Goal: Task Accomplishment & Management: Use online tool/utility

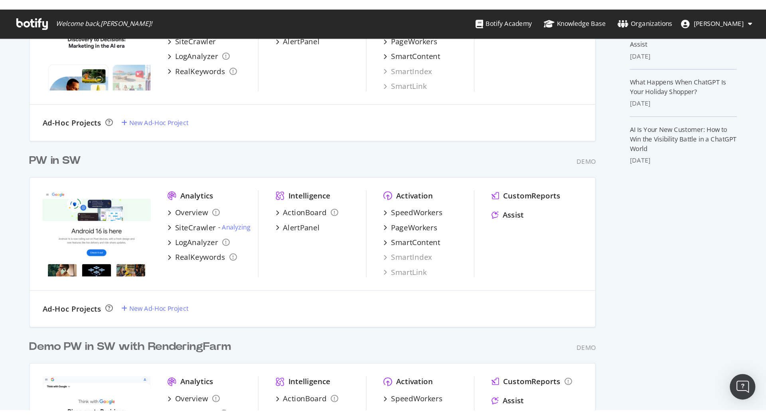
scroll to position [321, 0]
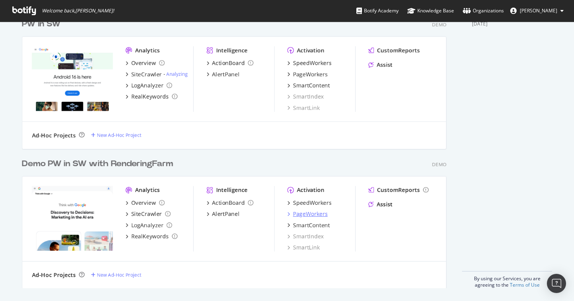
click at [317, 213] on div "PageWorkers" at bounding box center [310, 214] width 35 height 8
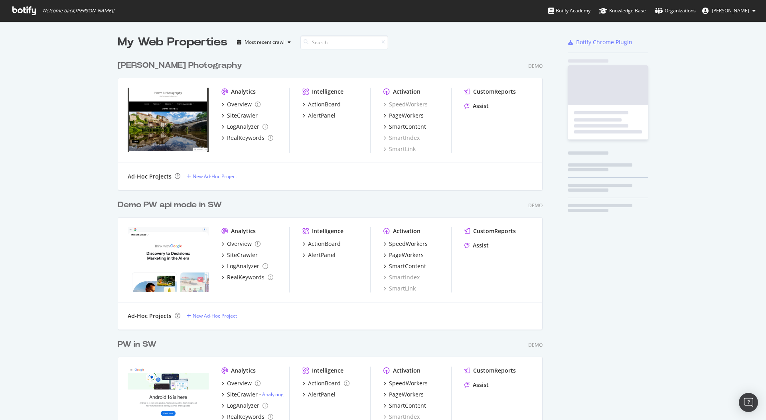
scroll to position [201, 0]
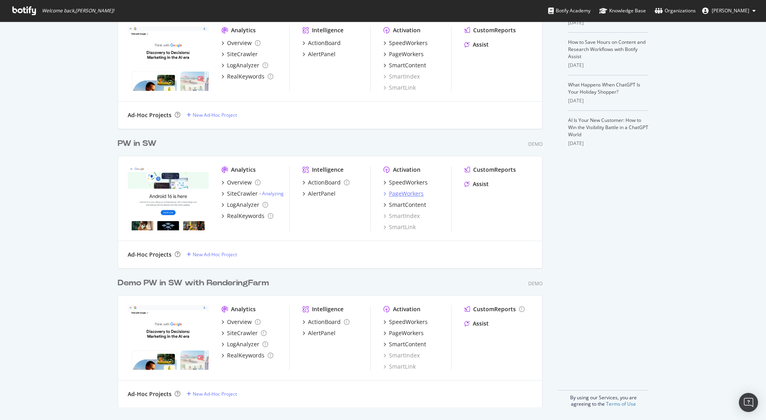
click at [422, 193] on div "PageWorkers" at bounding box center [406, 194] width 35 height 8
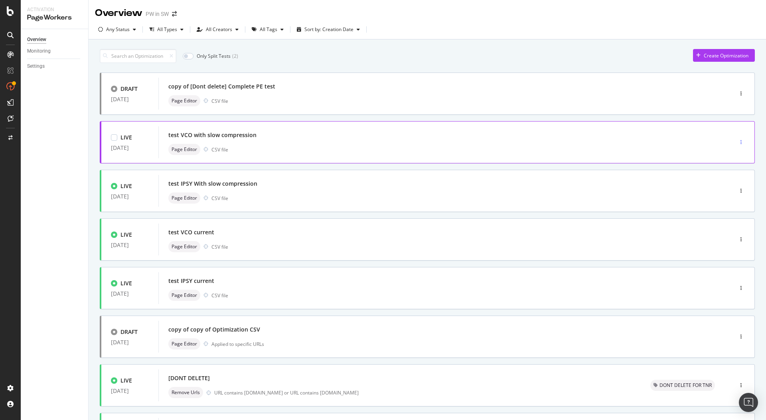
click at [574, 143] on icon "button" at bounding box center [740, 142] width 1 height 5
click at [574, 194] on div "Clone" at bounding box center [733, 196] width 13 height 7
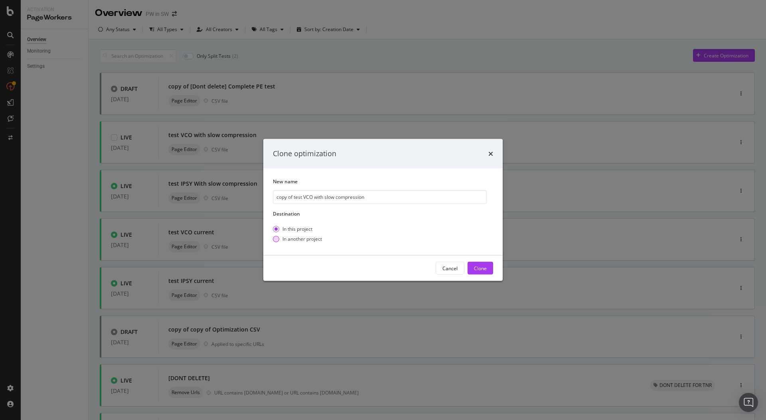
click at [288, 240] on div "In another project" at bounding box center [301, 239] width 39 height 7
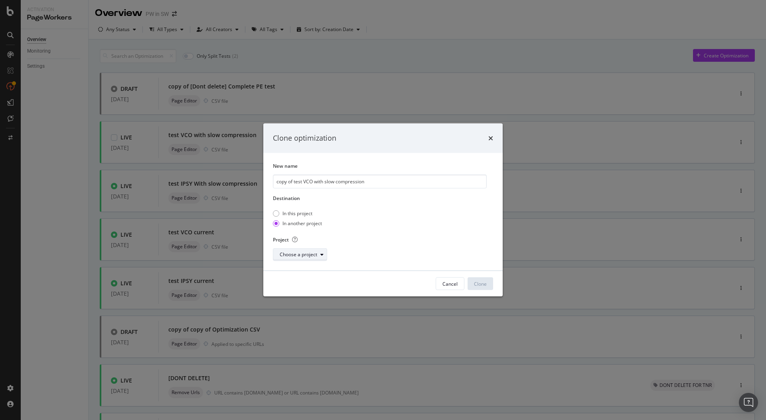
click at [300, 254] on div "Choose a project" at bounding box center [298, 254] width 37 height 5
click at [314, 272] on div "Demo PW in SW with RenderingFarm" at bounding box center [321, 269] width 81 height 7
click at [478, 290] on button "Clone" at bounding box center [480, 284] width 26 height 13
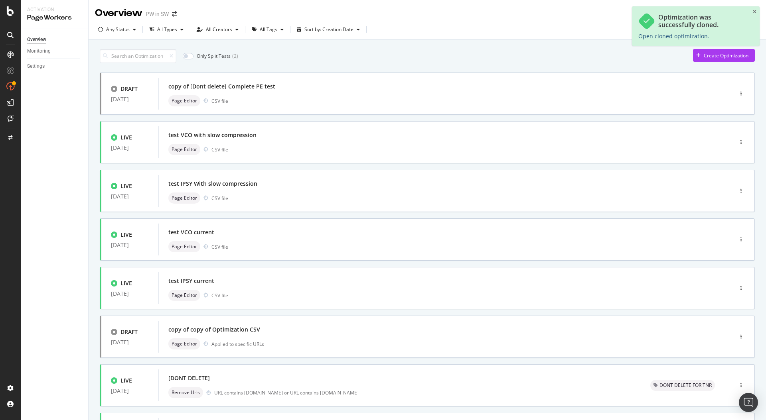
click at [574, 34] on link "Open cloned optimization." at bounding box center [673, 36] width 71 height 8
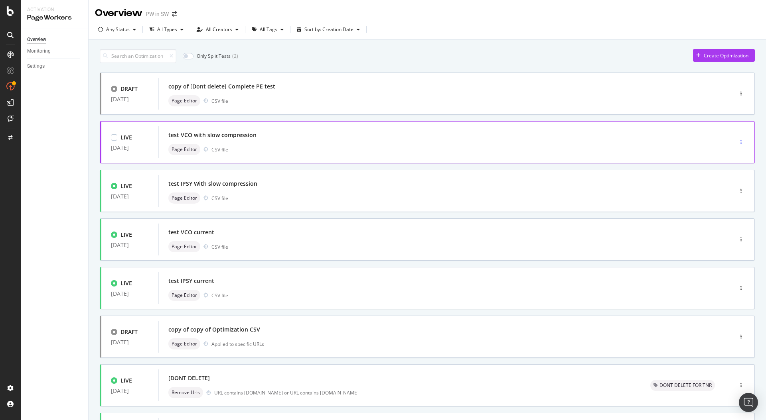
click at [574, 141] on div "button" at bounding box center [741, 142] width 8 height 5
click at [574, 195] on div "Clone" at bounding box center [733, 196] width 13 height 7
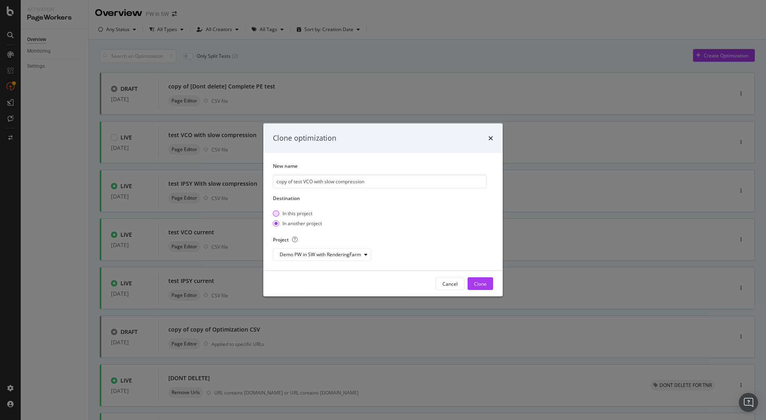
click at [294, 210] on div "In this project" at bounding box center [297, 213] width 30 height 7
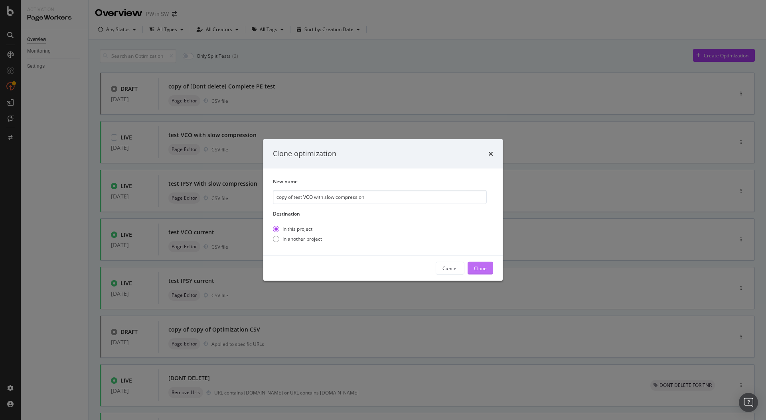
click at [481, 268] on div "Clone" at bounding box center [480, 268] width 13 height 7
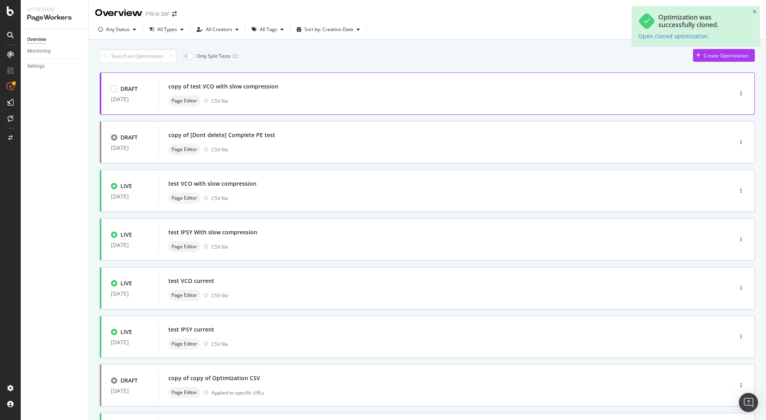
click at [313, 87] on div "copy of test VCO with slow compression" at bounding box center [433, 86] width 530 height 11
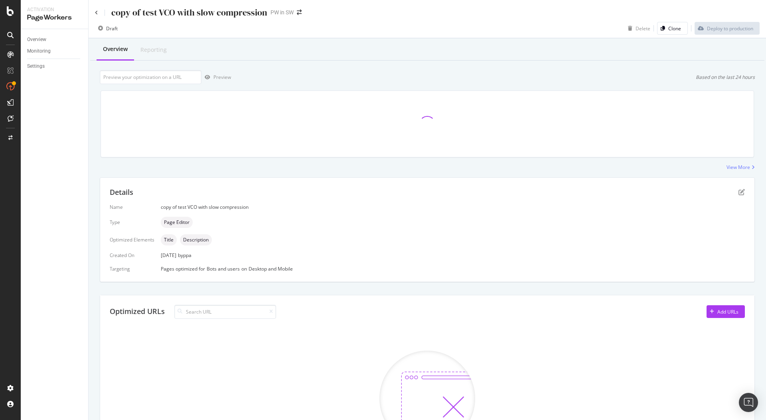
click at [574, 193] on div "Details Name copy of test VCO with slow compression Type Page Editor Optimized …" at bounding box center [427, 230] width 654 height 104
click at [574, 193] on icon "pen-to-square" at bounding box center [741, 192] width 6 height 6
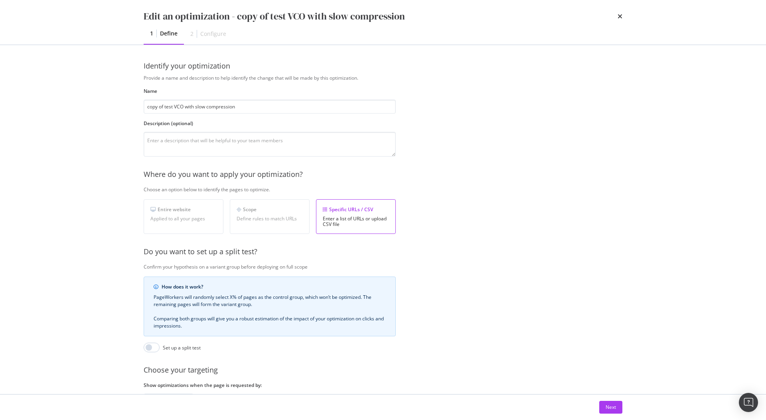
scroll to position [59, 0]
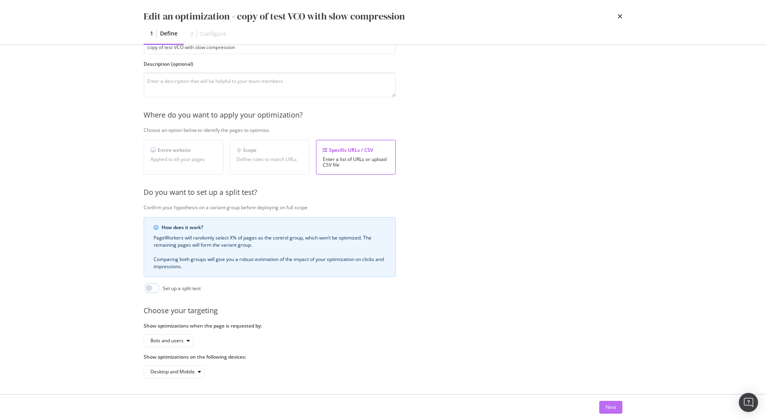
click at [574, 300] on div "Next" at bounding box center [610, 407] width 10 height 7
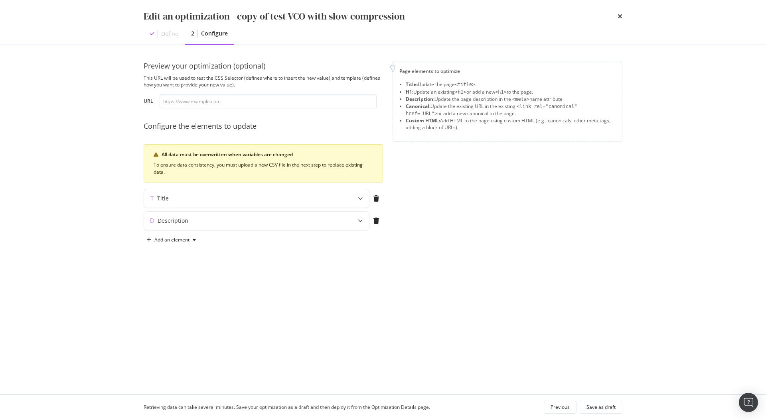
click at [574, 18] on div "Edit an optimization - copy of test VCO with slow compression Define 2 Configure" at bounding box center [383, 22] width 510 height 45
click at [574, 15] on icon "times" at bounding box center [619, 16] width 5 height 6
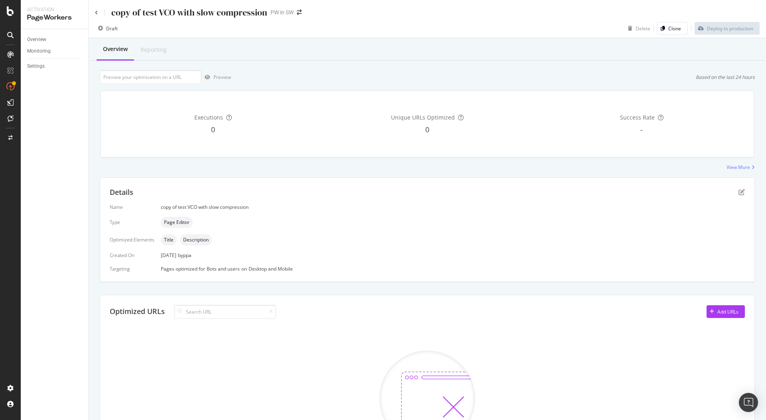
click at [97, 9] on div "copy of test VCO with slow compression" at bounding box center [181, 12] width 172 height 12
click at [97, 11] on icon at bounding box center [96, 12] width 3 height 5
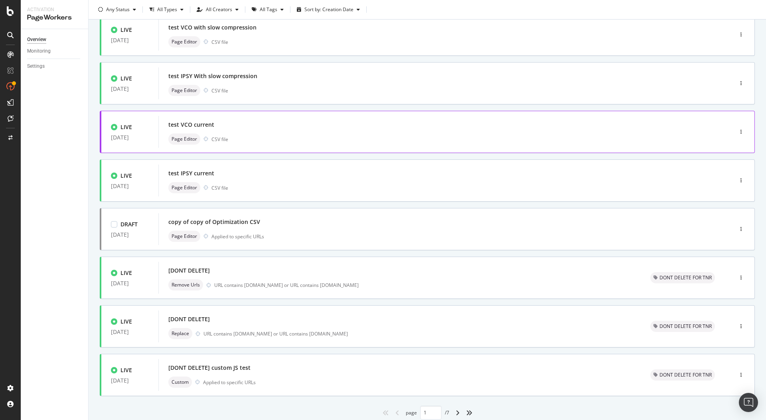
scroll to position [158, 0]
click at [574, 300] on div "button" at bounding box center [741, 374] width 8 height 5
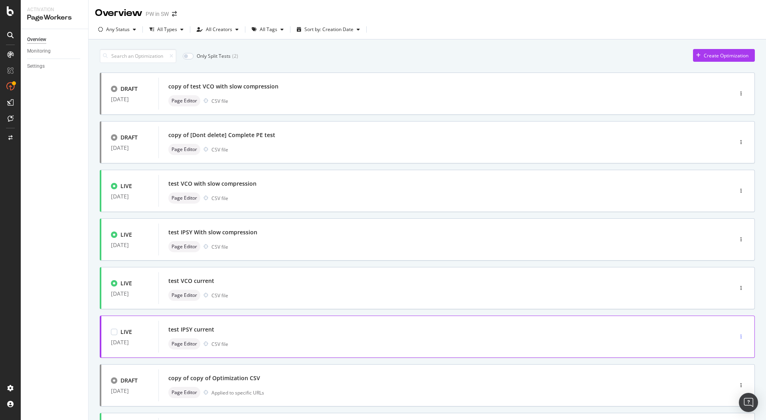
click at [574, 300] on icon "button" at bounding box center [740, 337] width 1 height 5
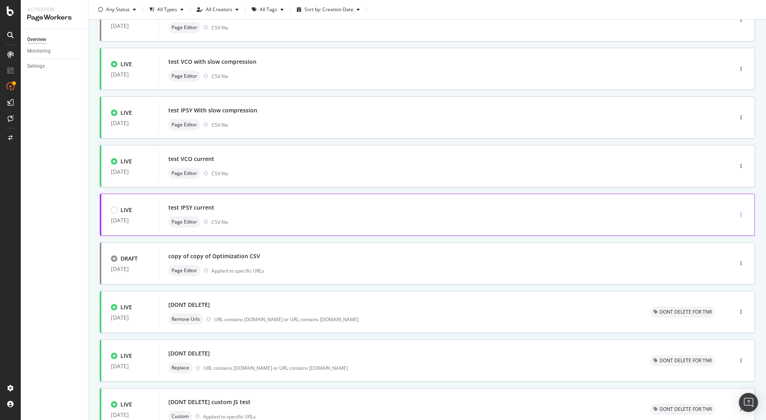
scroll to position [184, 0]
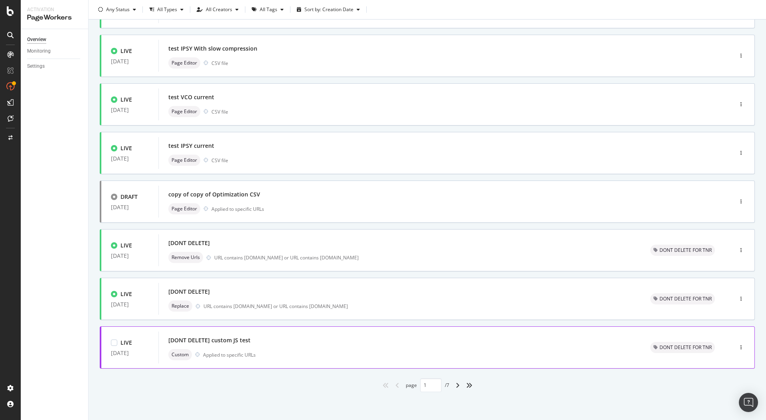
click at [574, 300] on div at bounding box center [740, 348] width 27 height 16
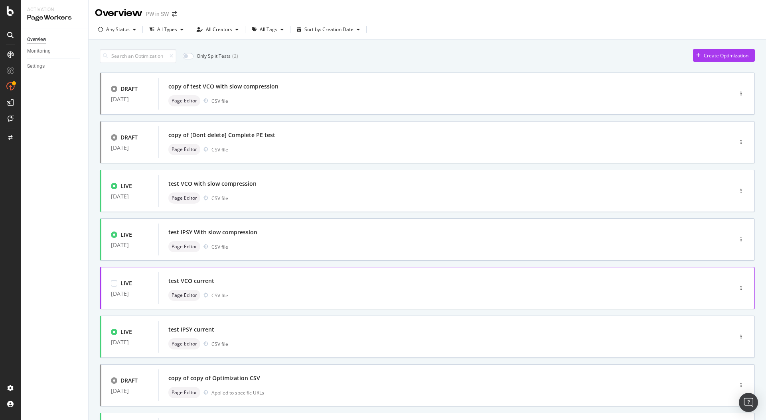
scroll to position [184, 0]
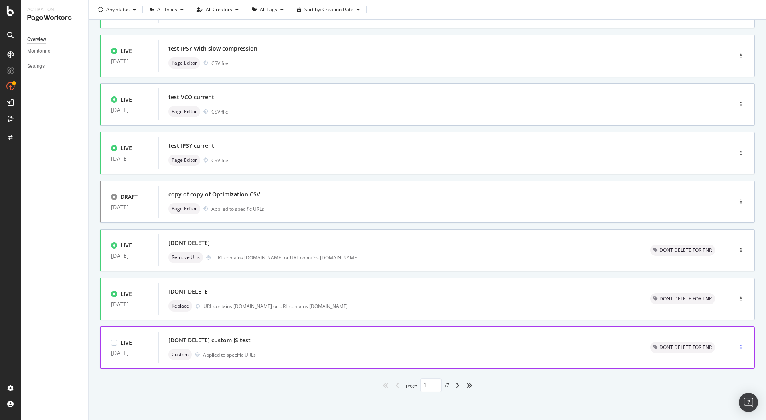
click at [574, 300] on div "button" at bounding box center [741, 347] width 8 height 5
click at [574, 300] on div "button" at bounding box center [741, 299] width 8 height 5
click at [574, 251] on div "button" at bounding box center [741, 250] width 8 height 5
click at [574, 203] on icon "button" at bounding box center [740, 201] width 1 height 5
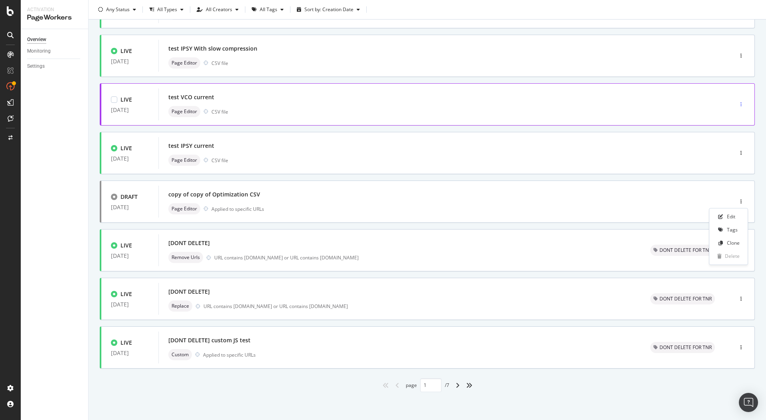
click at [574, 103] on icon "button" at bounding box center [740, 104] width 1 height 5
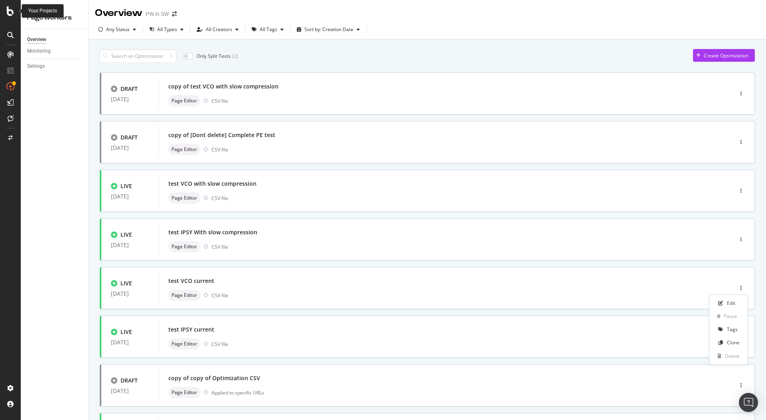
click at [9, 13] on icon at bounding box center [10, 11] width 7 height 10
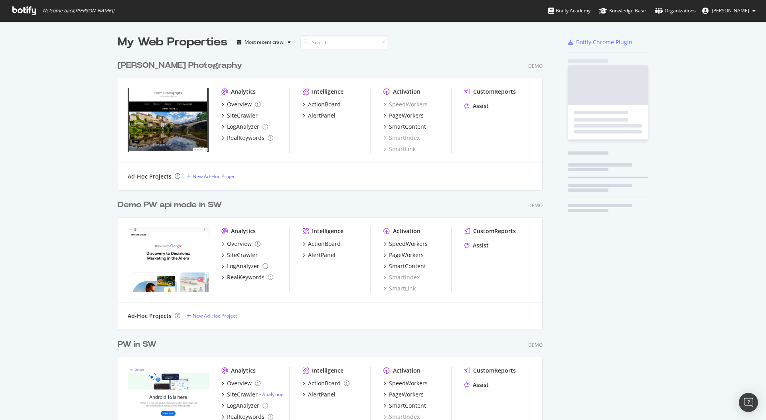
scroll to position [420, 766]
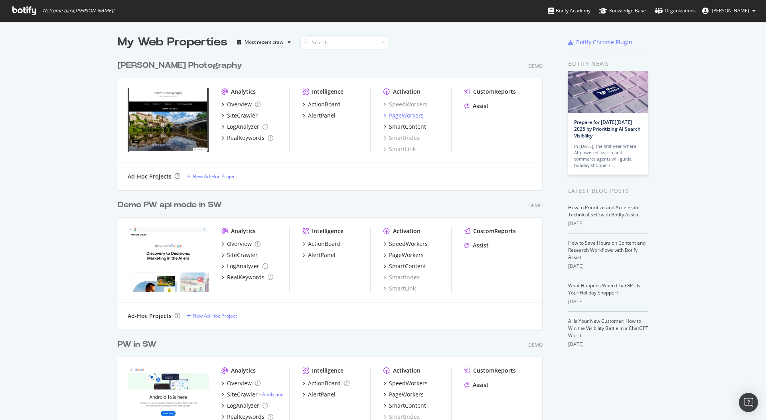
click at [418, 114] on div "PageWorkers" at bounding box center [406, 116] width 35 height 8
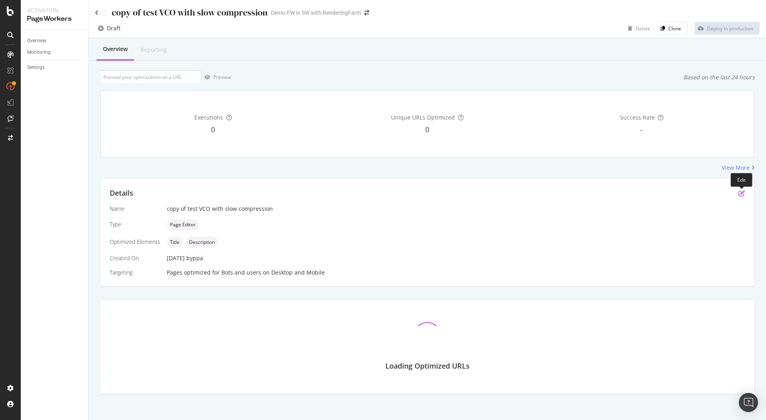
click at [740, 193] on icon "pen-to-square" at bounding box center [741, 193] width 6 height 6
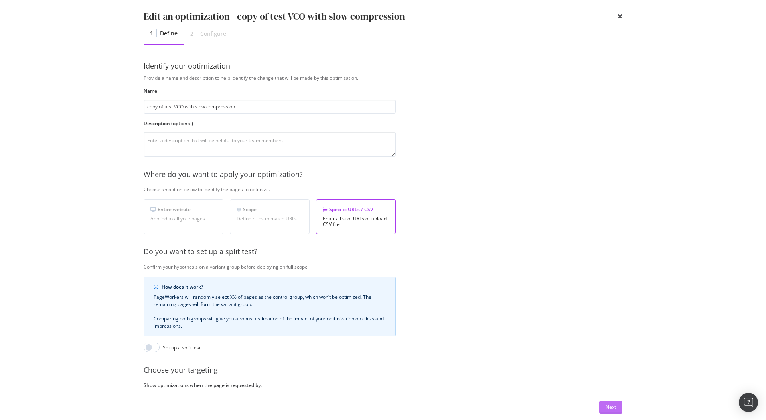
click at [616, 405] on button "Next" at bounding box center [610, 407] width 23 height 13
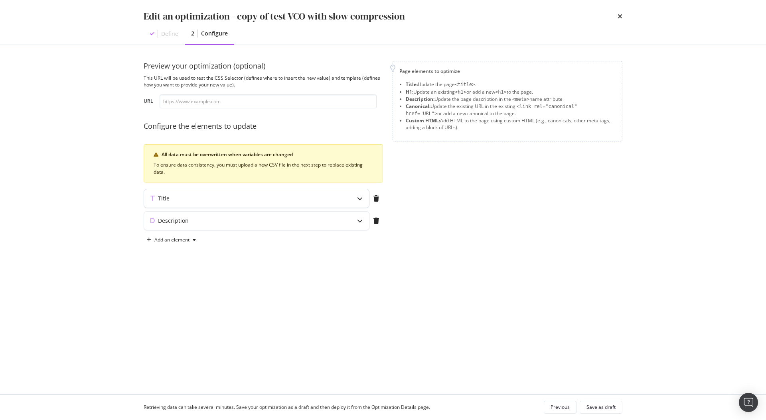
click at [346, 203] on div "Title" at bounding box center [256, 198] width 225 height 18
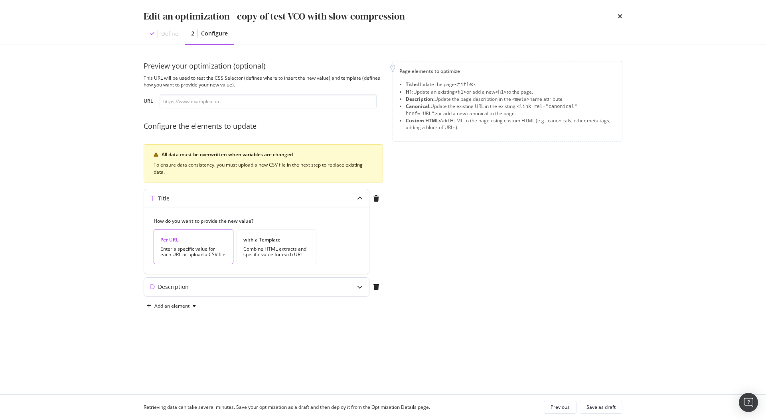
click at [352, 288] on div "modal" at bounding box center [360, 287] width 18 height 18
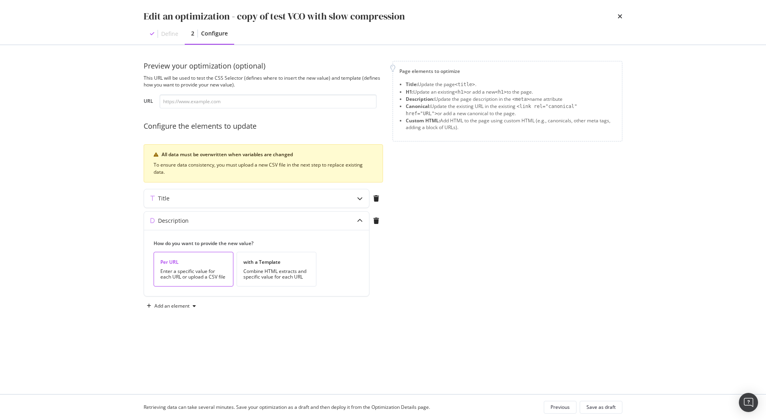
click at [620, 20] on div "times" at bounding box center [619, 17] width 5 height 14
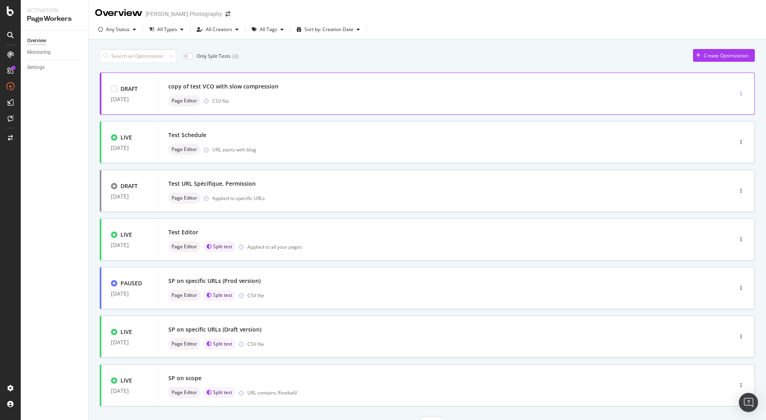
click at [740, 94] on icon "button" at bounding box center [740, 93] width 1 height 5
click at [737, 133] on div "Clone" at bounding box center [733, 135] width 13 height 7
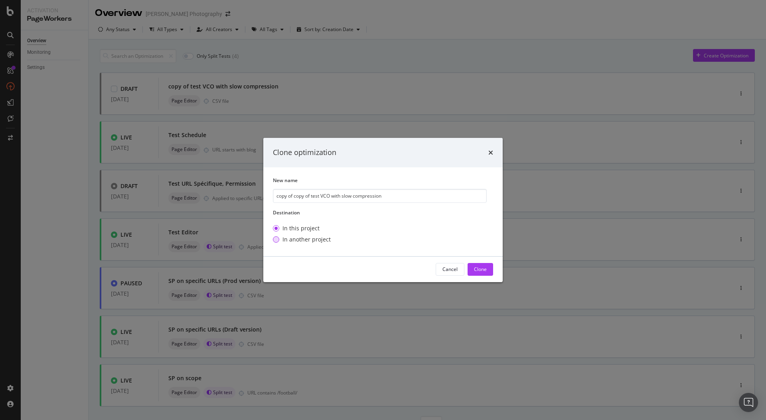
click at [313, 242] on div "In another project" at bounding box center [306, 240] width 48 height 8
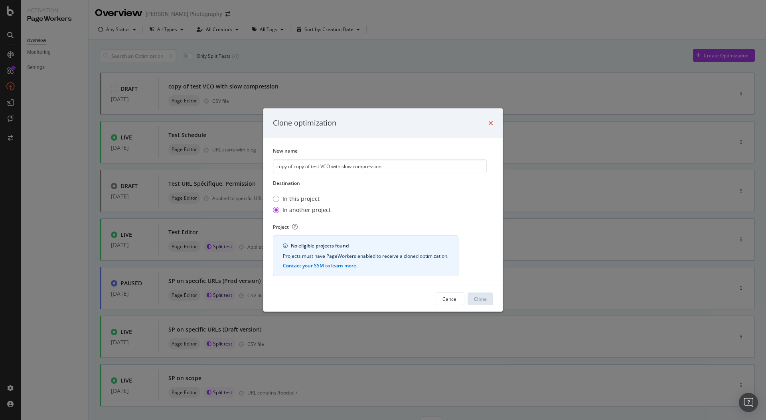
click at [491, 123] on icon "times" at bounding box center [490, 123] width 5 height 6
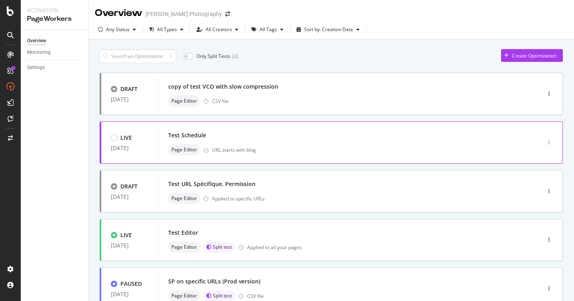
click at [548, 144] on div "button" at bounding box center [550, 142] width 8 height 5
click at [541, 199] on div "Clone" at bounding box center [541, 197] width 13 height 7
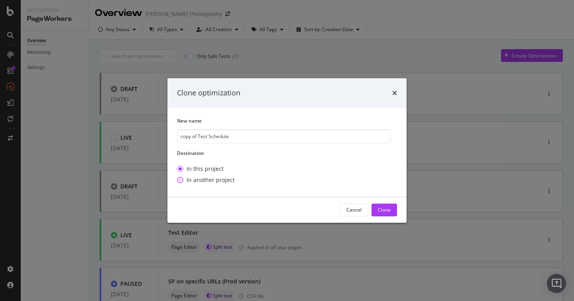
click at [215, 183] on div "In another project" at bounding box center [211, 180] width 48 height 8
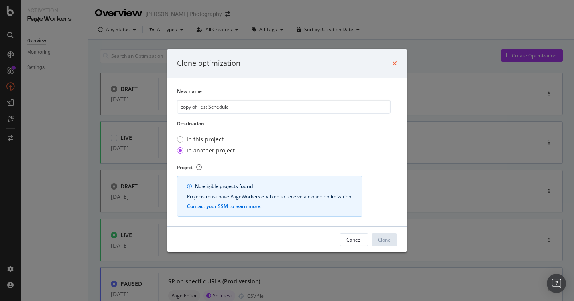
click at [394, 62] on icon "times" at bounding box center [394, 63] width 5 height 6
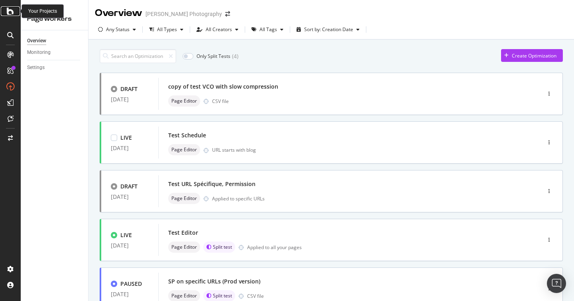
click at [9, 12] on icon at bounding box center [10, 11] width 7 height 10
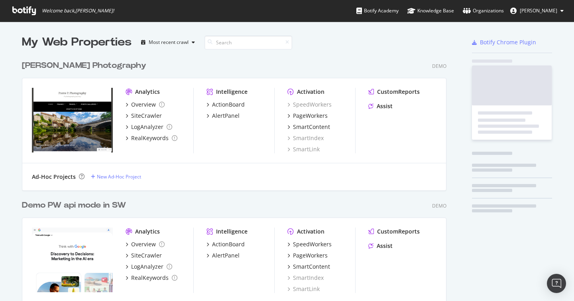
scroll to position [321, 0]
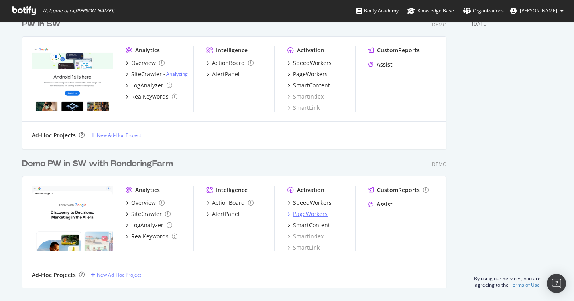
click at [317, 213] on div "PageWorkers" at bounding box center [310, 214] width 35 height 8
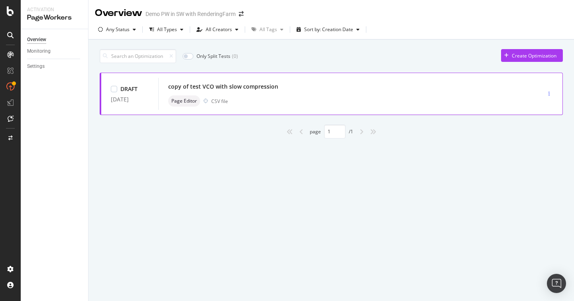
click at [549, 93] on icon "button" at bounding box center [549, 93] width 1 height 5
click at [541, 136] on div "Clone" at bounding box center [541, 135] width 13 height 7
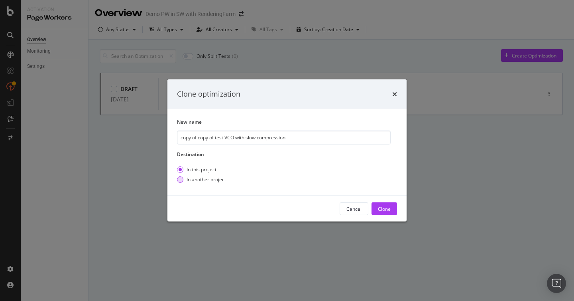
click at [223, 176] on div "In another project" at bounding box center [206, 179] width 39 height 7
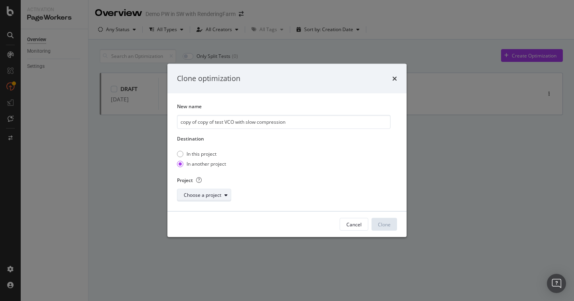
click at [205, 190] on div "Choose a project" at bounding box center [207, 194] width 47 height 11
click at [217, 223] on div "PW in SW" at bounding box center [214, 223] width 70 height 10
click at [386, 225] on div "Clone" at bounding box center [384, 224] width 13 height 7
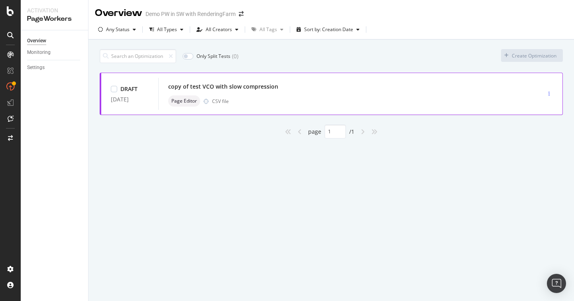
click at [551, 93] on div "button" at bounding box center [550, 93] width 8 height 5
click at [540, 132] on div "Clone" at bounding box center [539, 135] width 13 height 7
click at [441, 179] on div "Overview Demo PW in SW with RenderingFarm Any Status All Types All Creators All…" at bounding box center [332, 150] width 486 height 301
